Goal: Entertainment & Leisure: Consume media (video, audio)

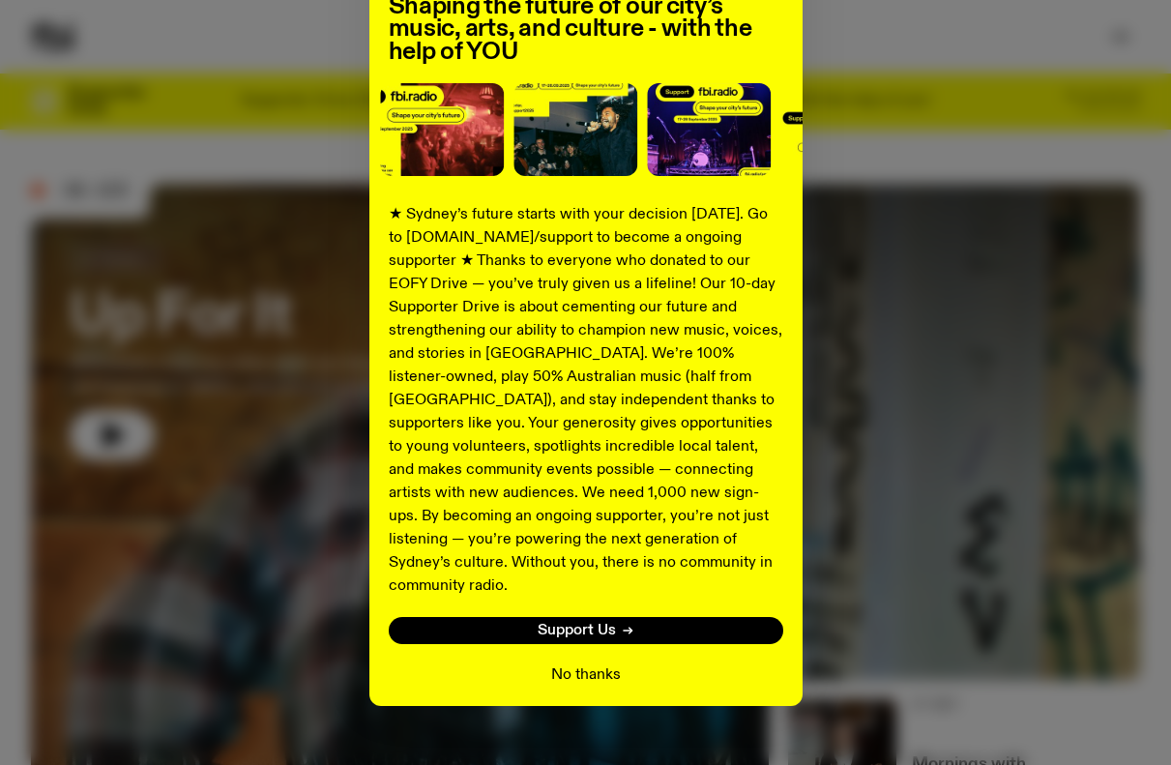
scroll to position [181, 0]
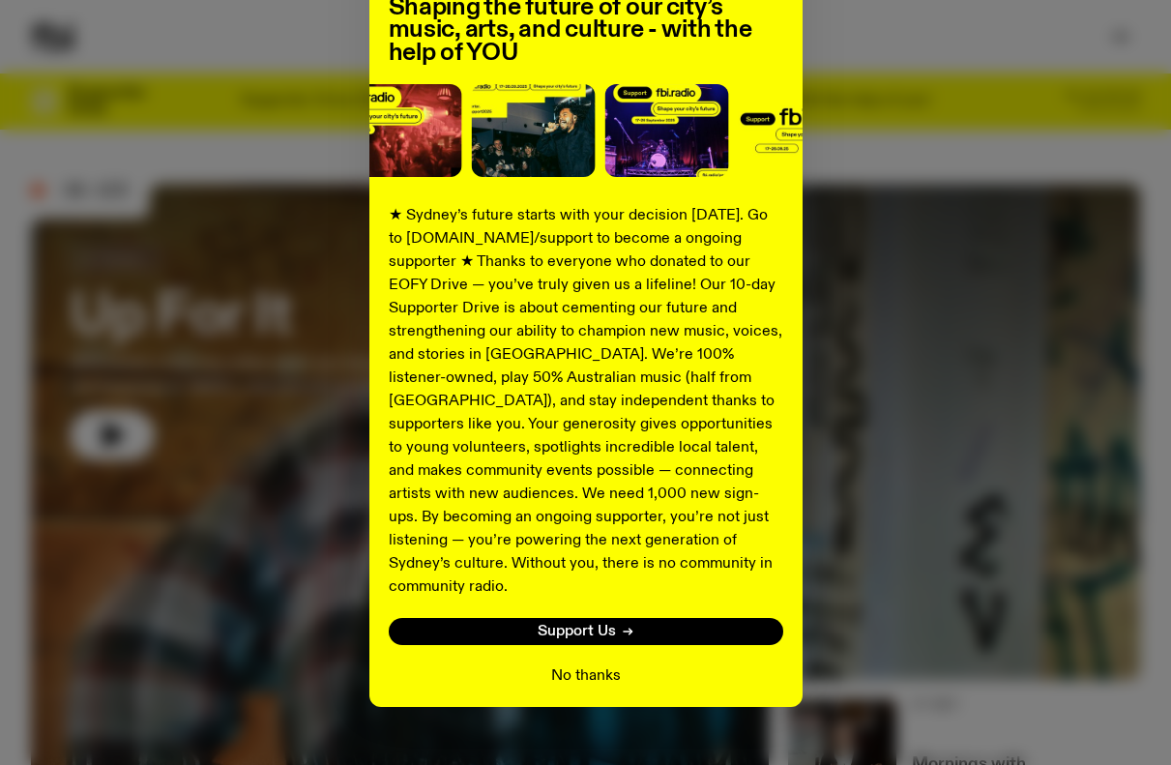
click at [574, 664] on button "No thanks" at bounding box center [586, 675] width 70 height 23
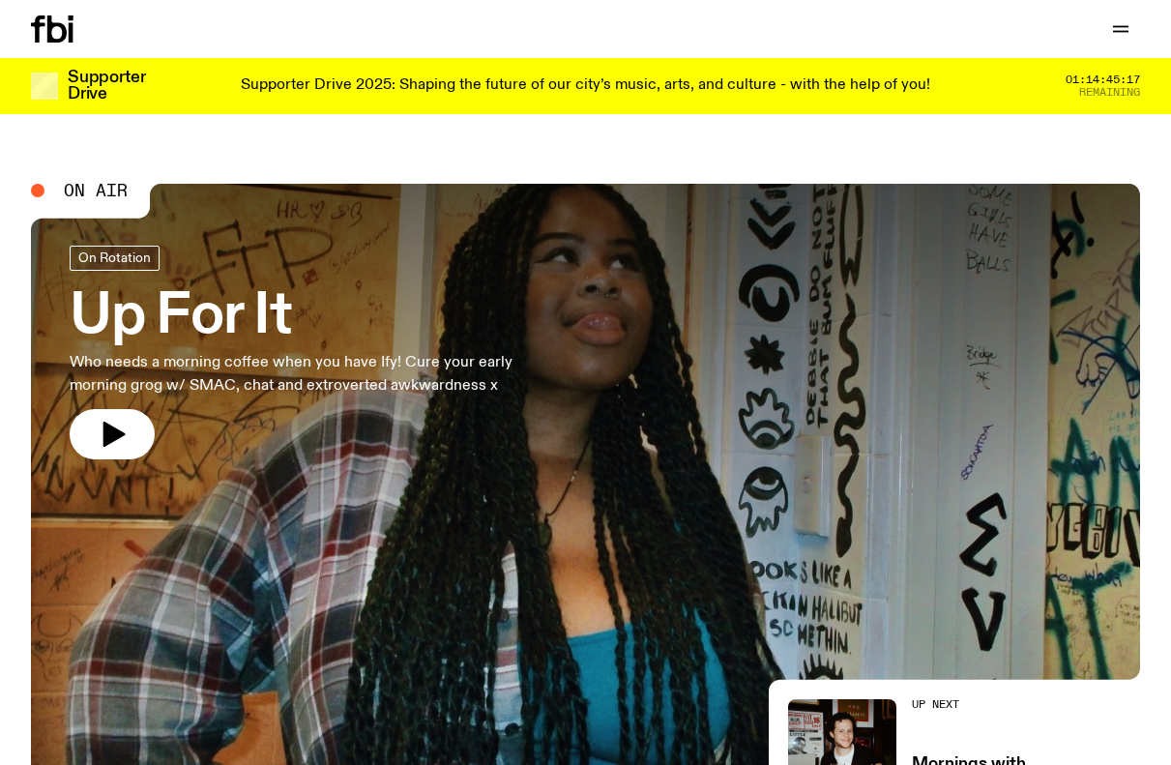
scroll to position [31, 0]
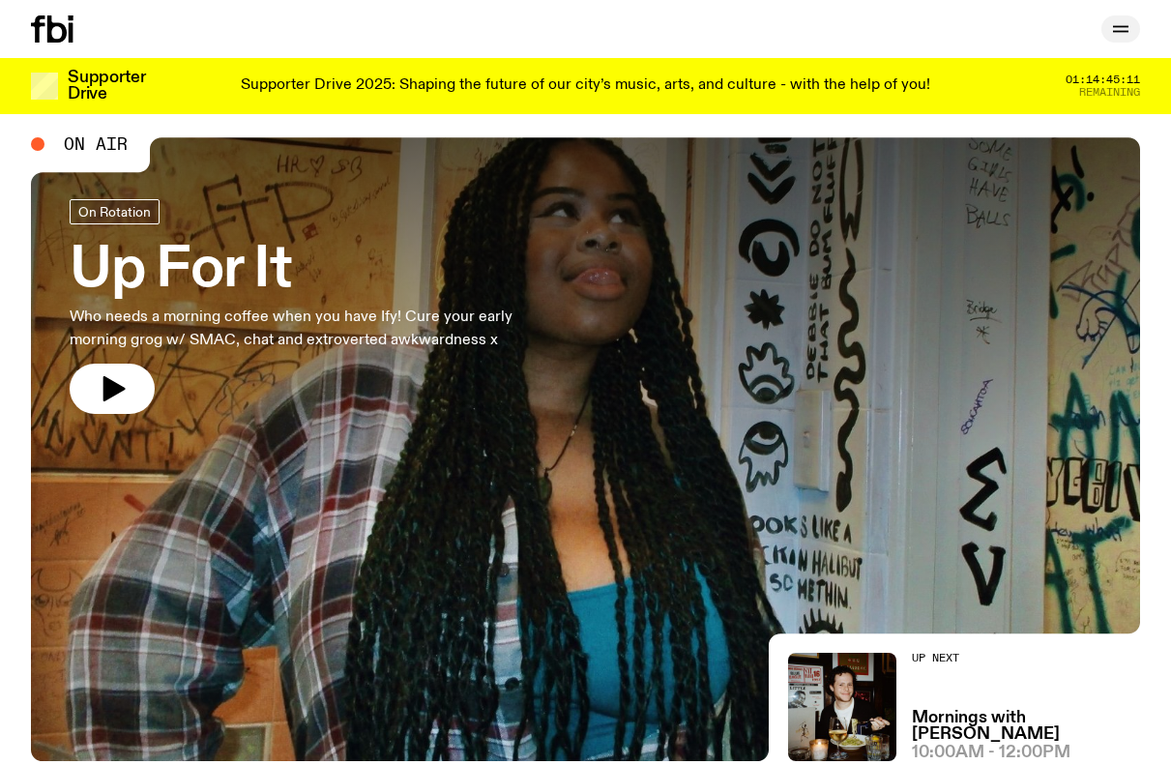
click at [1118, 28] on icon "button" at bounding box center [1120, 28] width 23 height 23
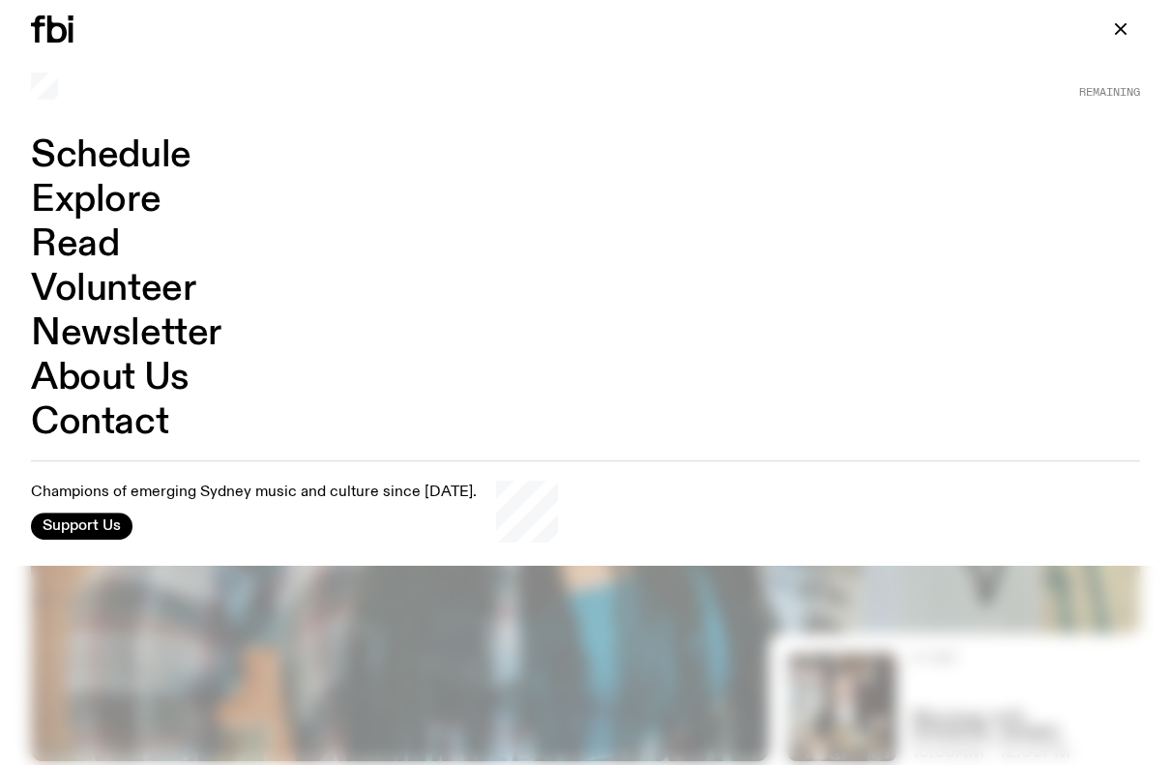
click at [120, 157] on link "Schedule" at bounding box center [111, 155] width 160 height 37
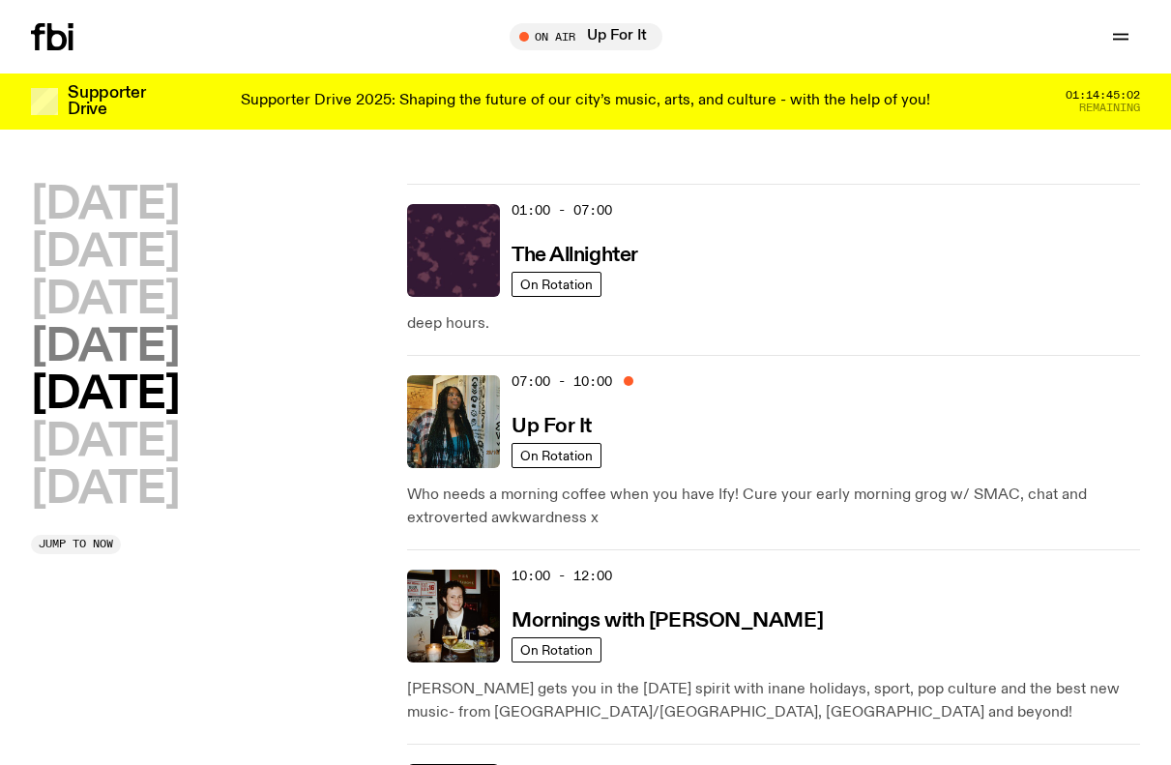
click at [131, 347] on h2 "[DATE]" at bounding box center [105, 348] width 148 height 44
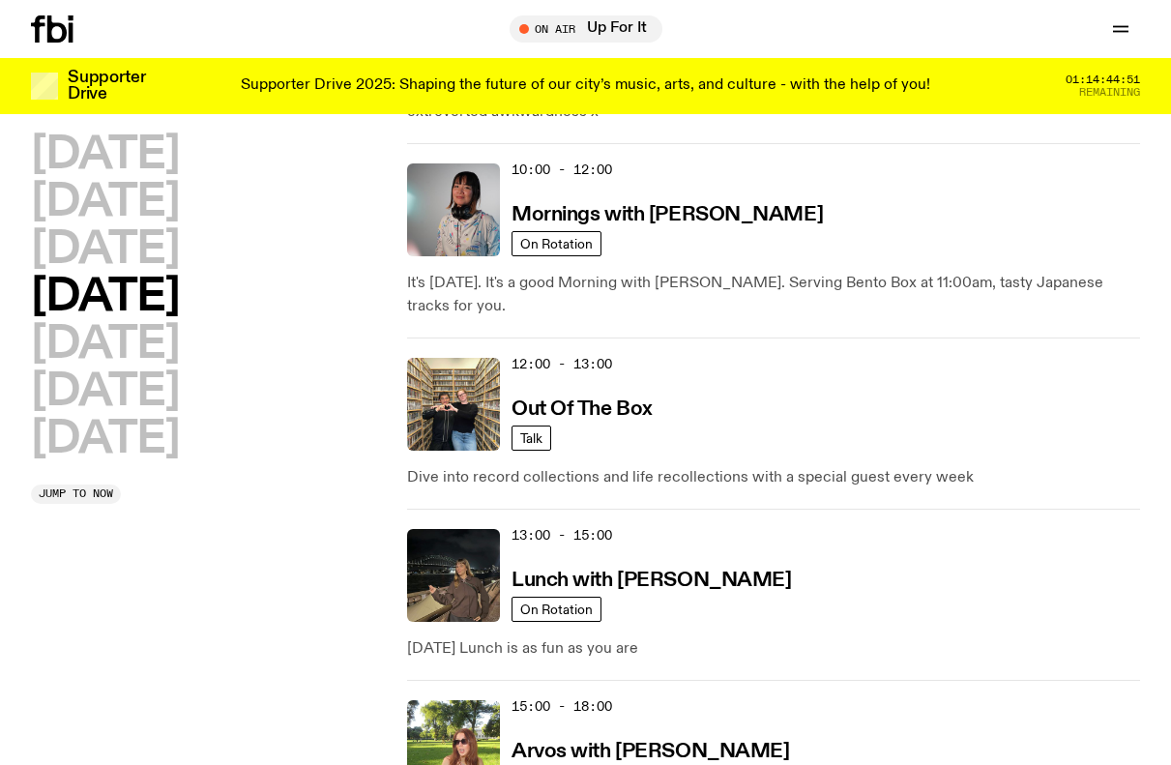
scroll to position [321, 0]
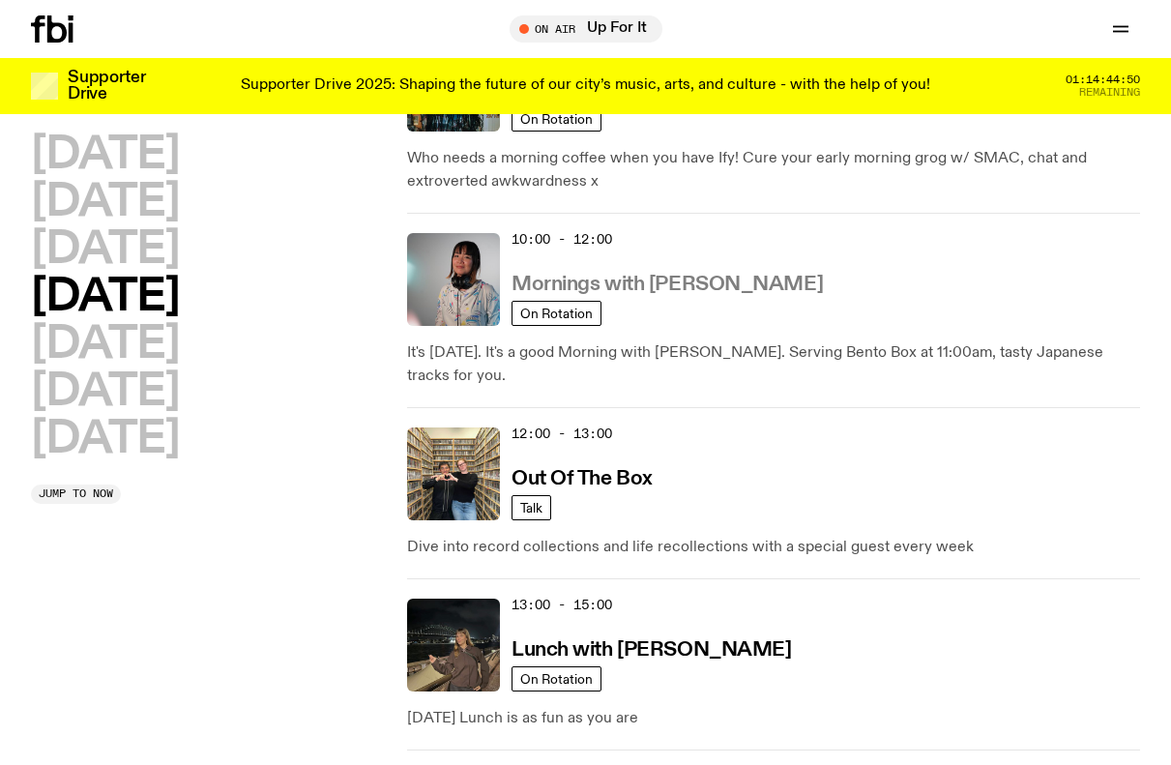
click at [662, 288] on h3 "Mornings with [PERSON_NAME]" at bounding box center [666, 285] width 311 height 20
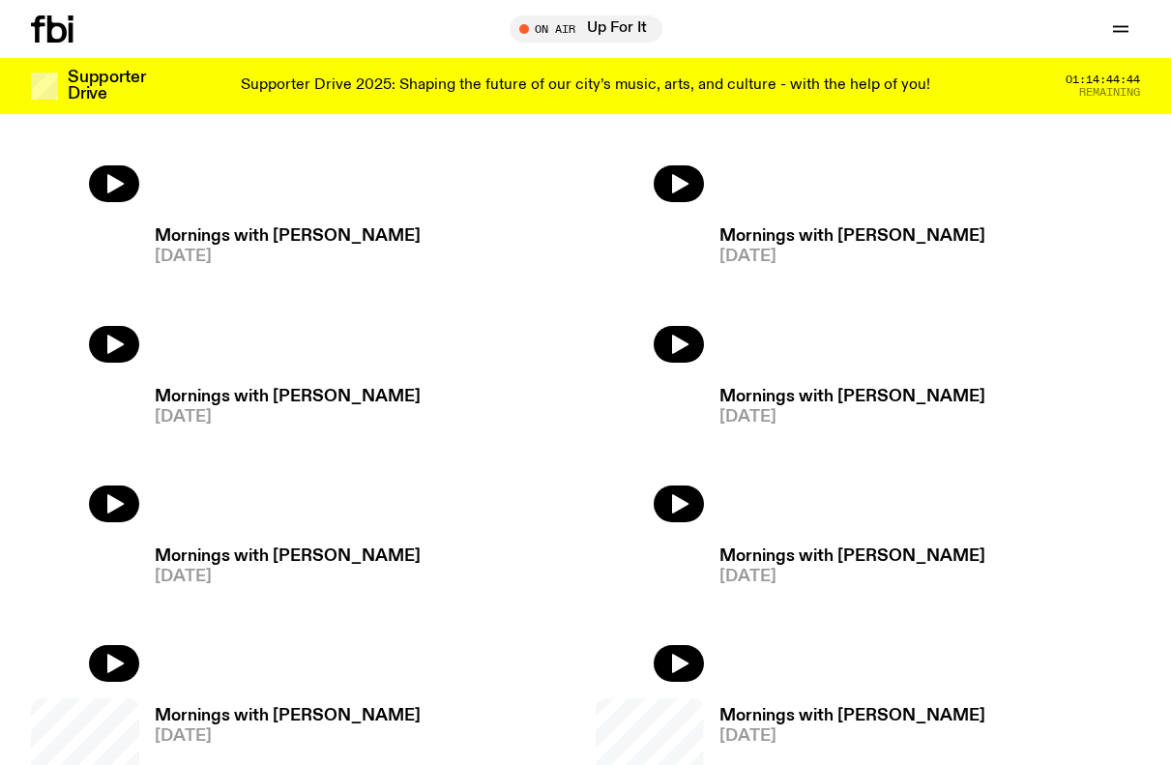
scroll to position [854, 0]
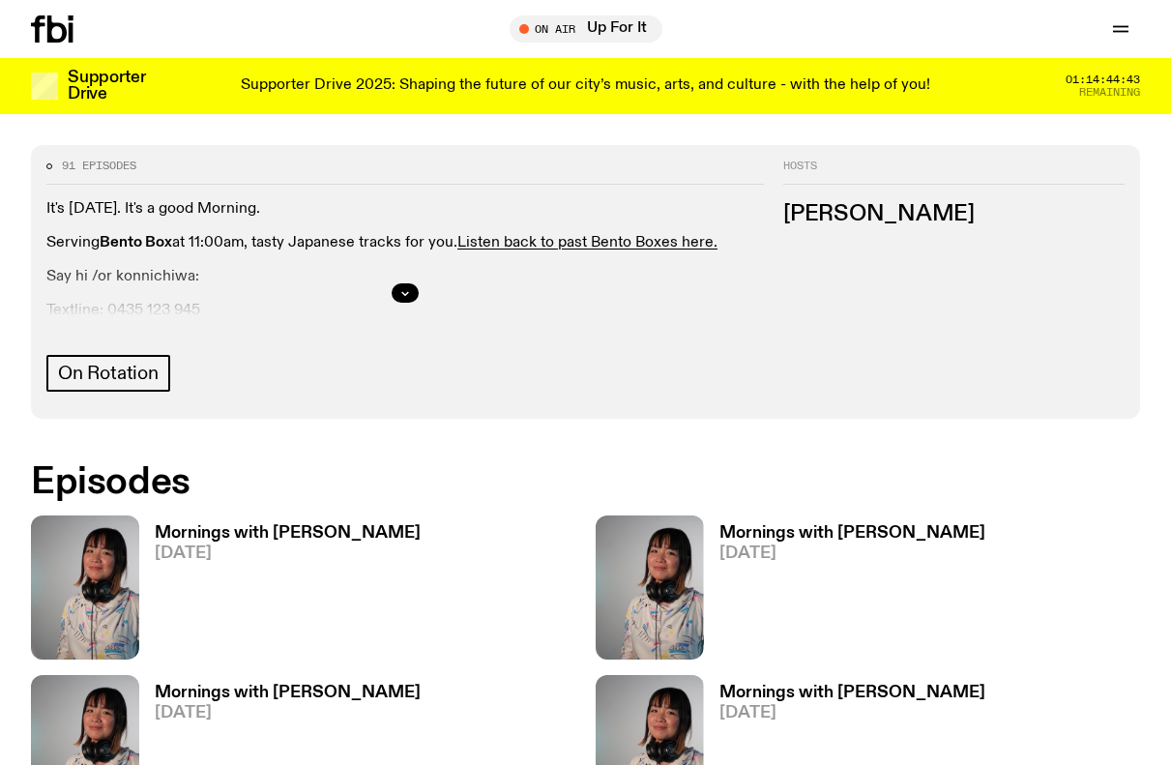
click at [223, 525] on h3 "Mornings with [PERSON_NAME]" at bounding box center [288, 533] width 266 height 16
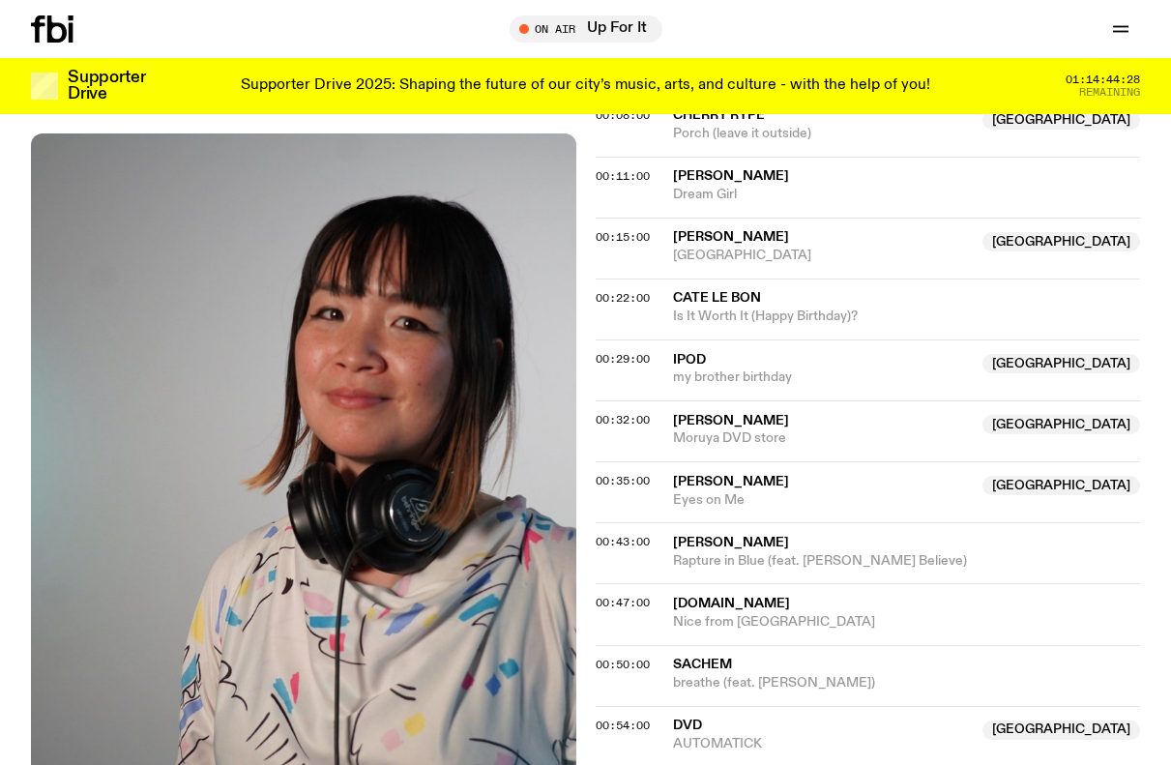
scroll to position [936, 0]
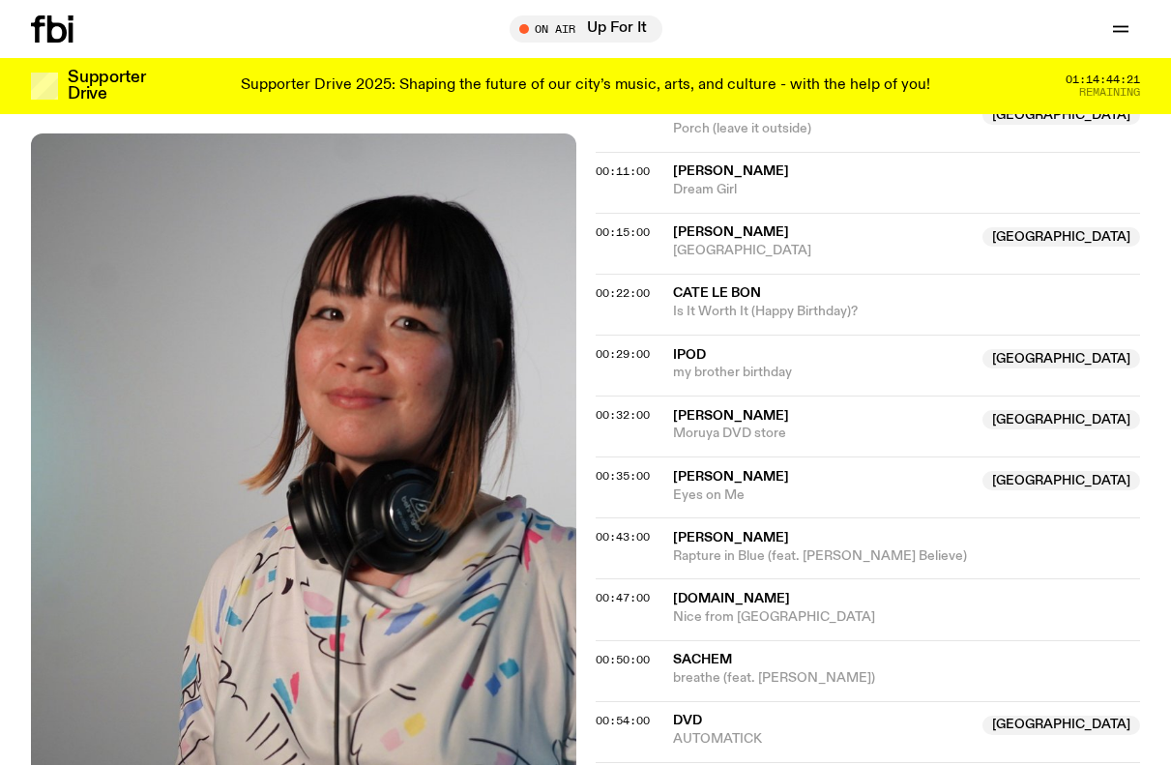
click at [689, 713] on span "DVD" at bounding box center [687, 720] width 29 height 14
click at [699, 730] on span "AUTOMATICK" at bounding box center [822, 739] width 299 height 18
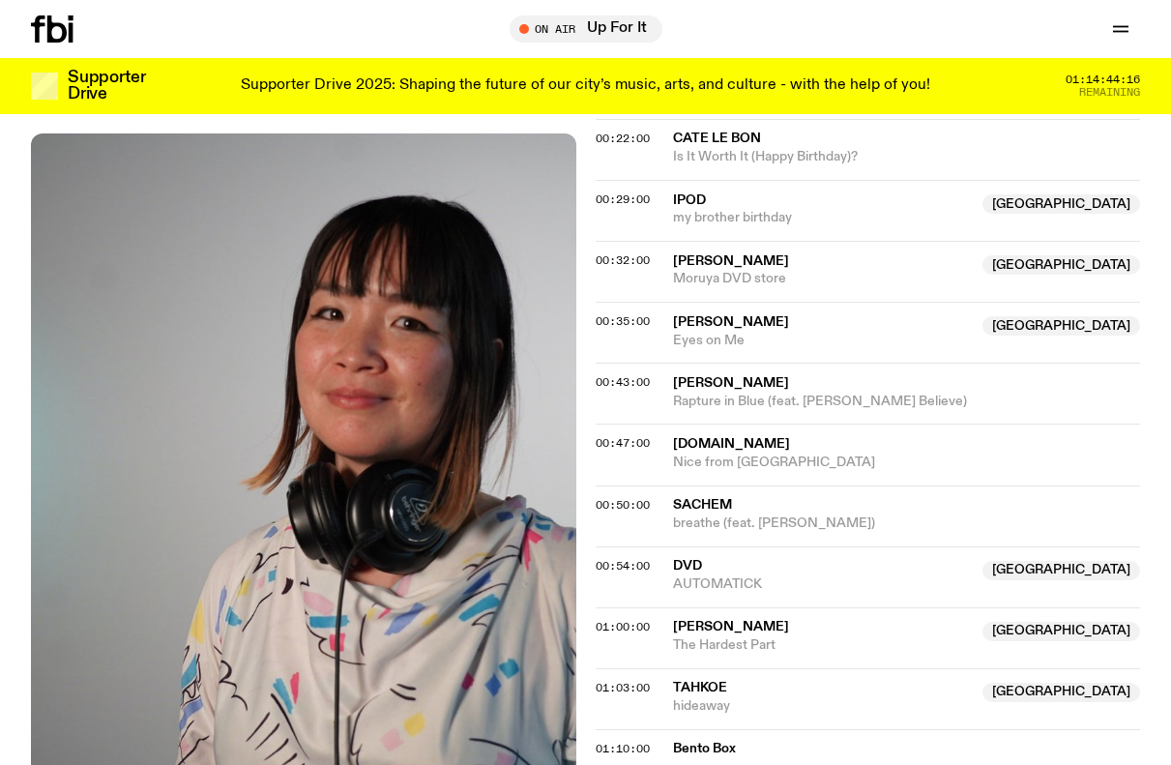
scroll to position [1093, 0]
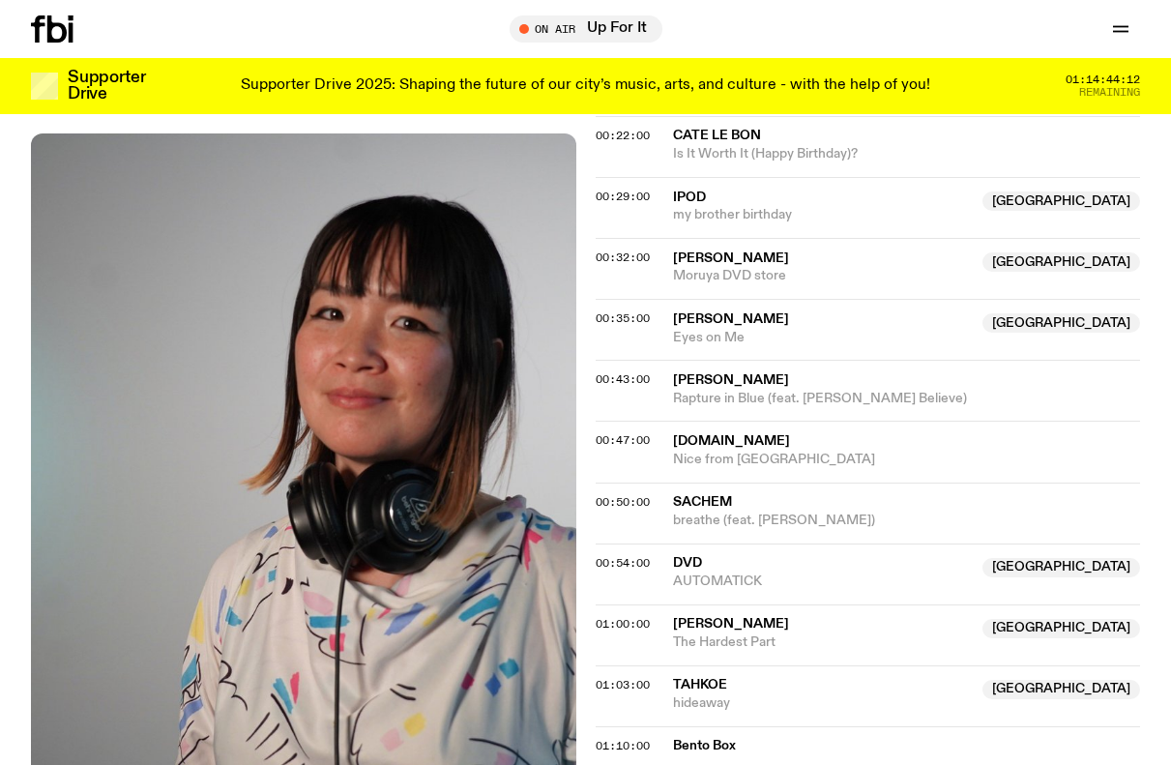
click at [706, 572] on span "AUTOMATICK" at bounding box center [822, 581] width 299 height 18
click at [621, 555] on span "00:54:00" at bounding box center [622, 562] width 54 height 15
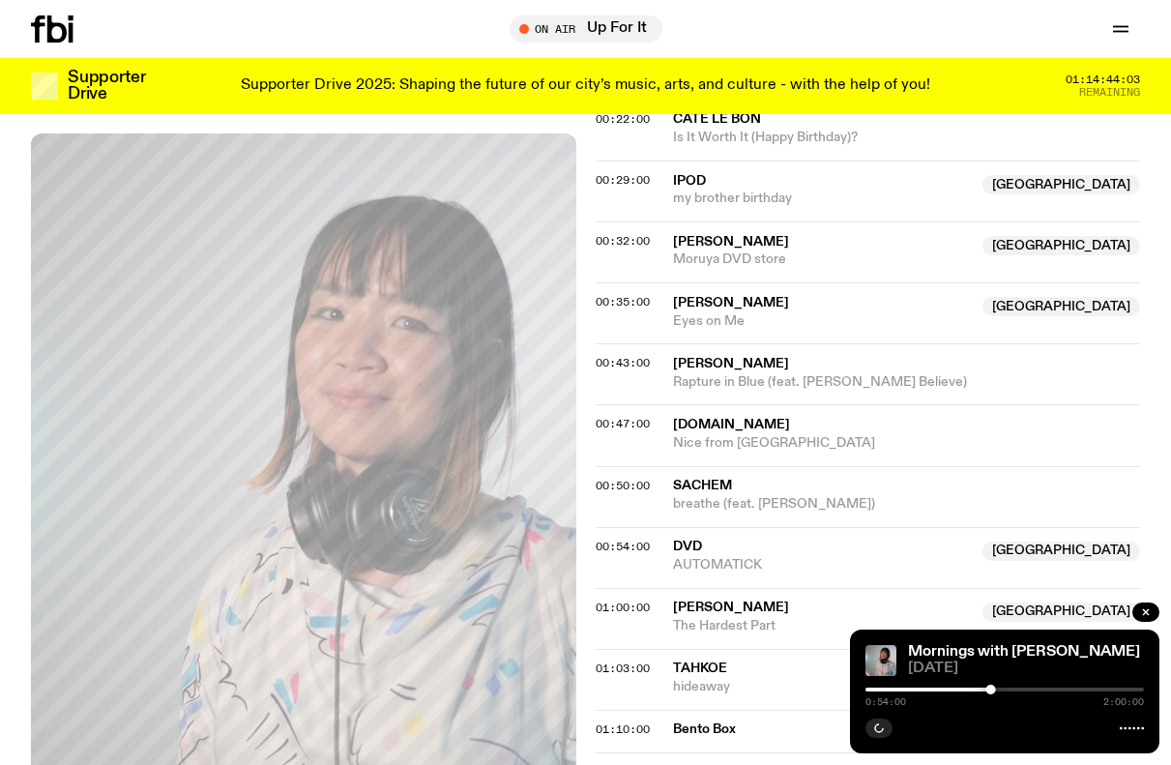
scroll to position [1112, 0]
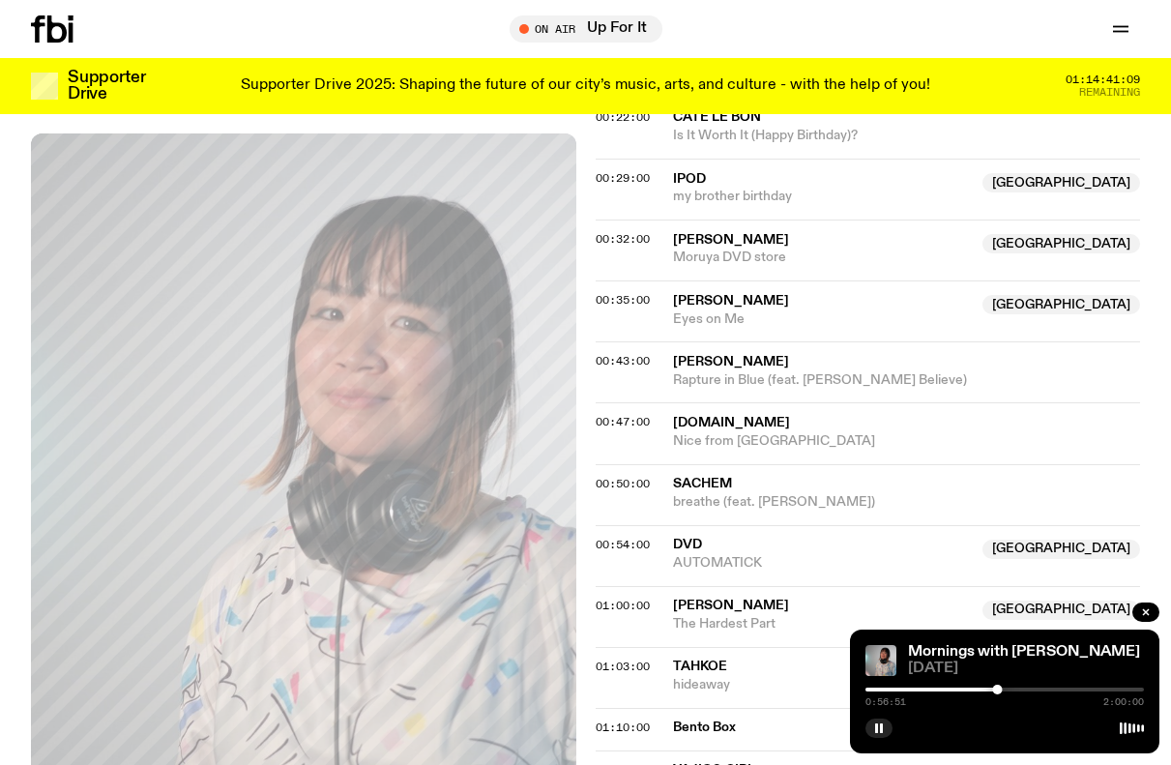
click at [595, 539] on button "00:54:00" at bounding box center [622, 544] width 54 height 11
